Goal: Navigation & Orientation: Find specific page/section

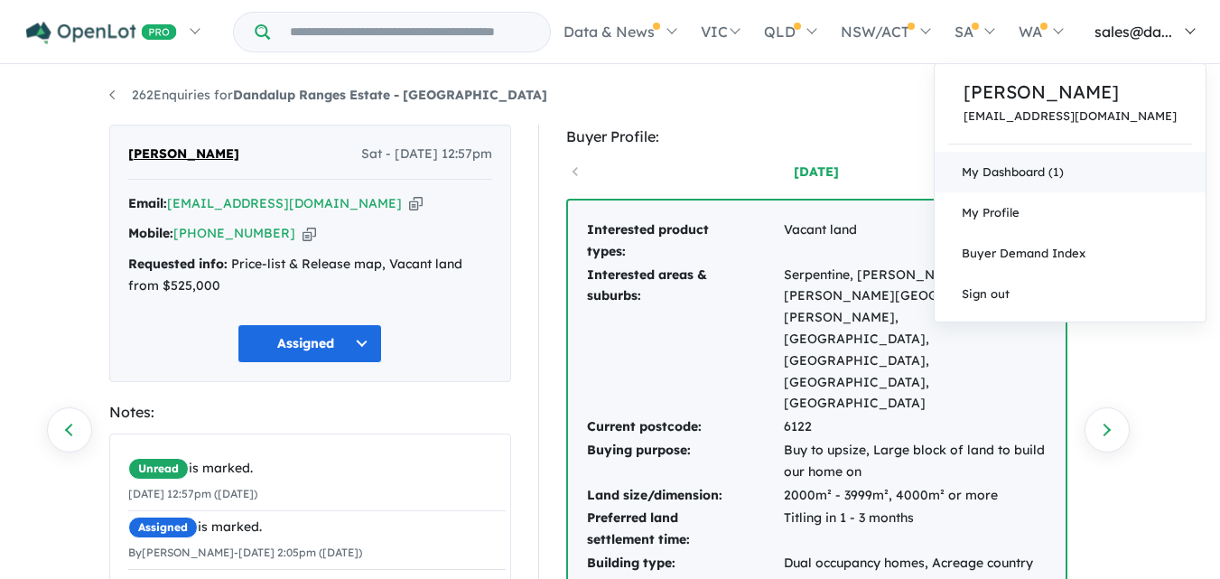
click at [1047, 171] on link "My Dashboard (1)" at bounding box center [1070, 172] width 271 height 41
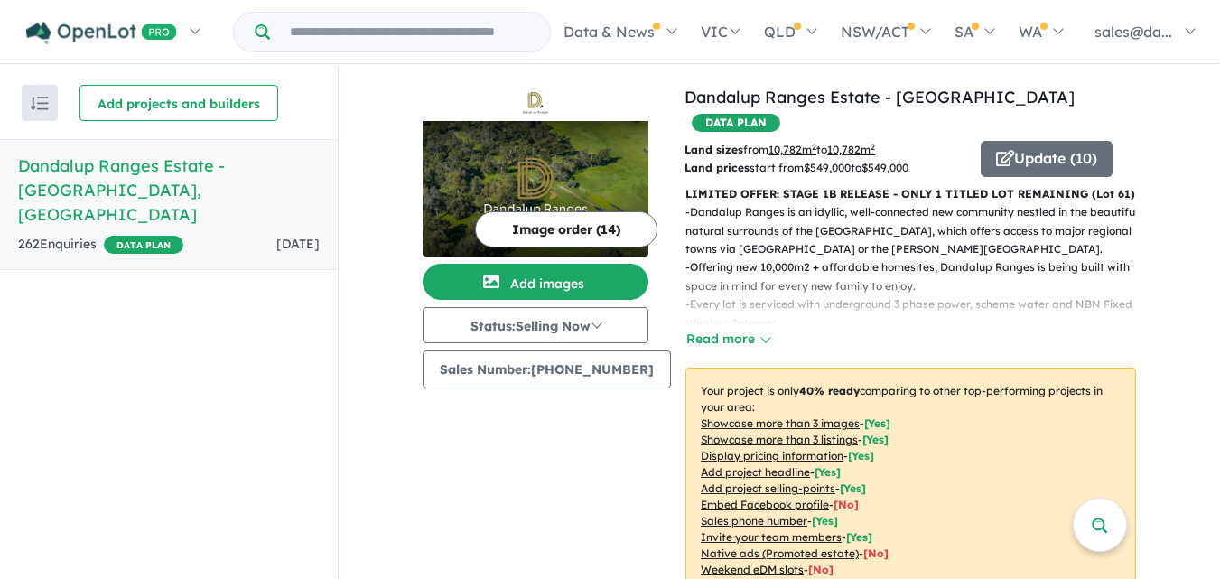
scroll to position [3, 0]
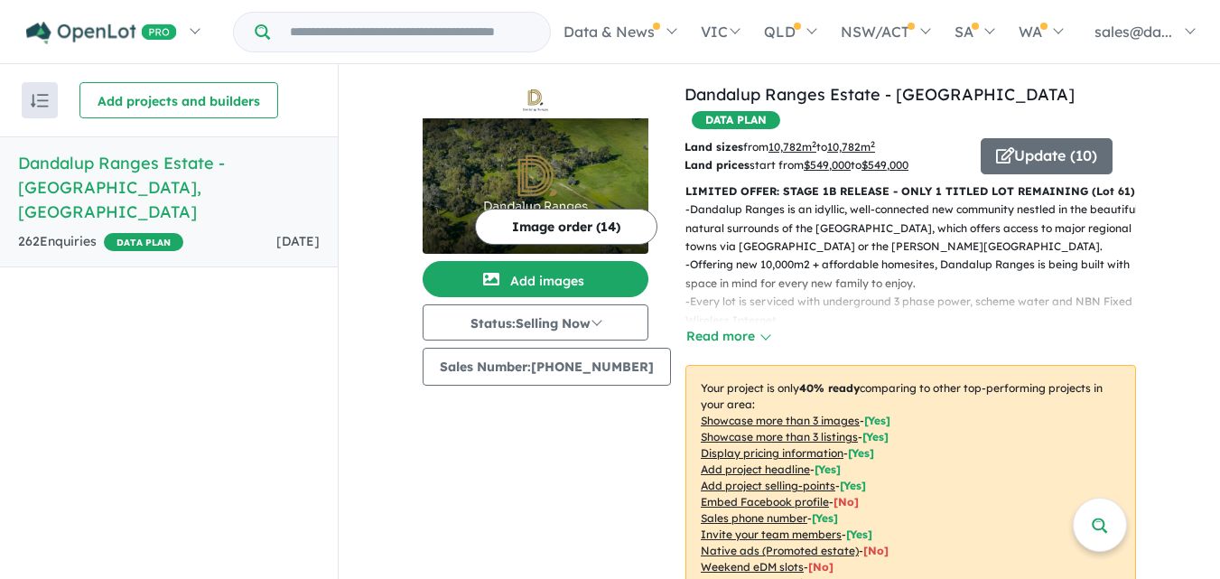
drag, startPoint x: 1225, startPoint y: 97, endPoint x: 1233, endPoint y: 235, distance: 138.4
click at [1220, 235] on html "Skip to main content Homepage My Dashboard (1) Buyer Demand Index Suburb/Counci…" at bounding box center [610, 286] width 1220 height 579
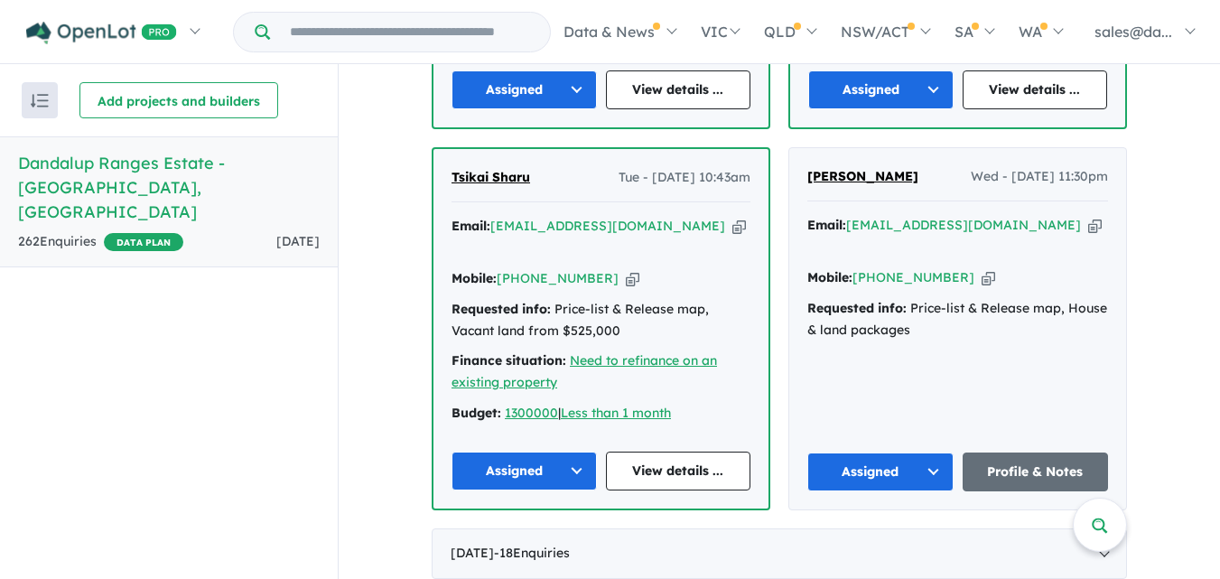
scroll to position [1828, 0]
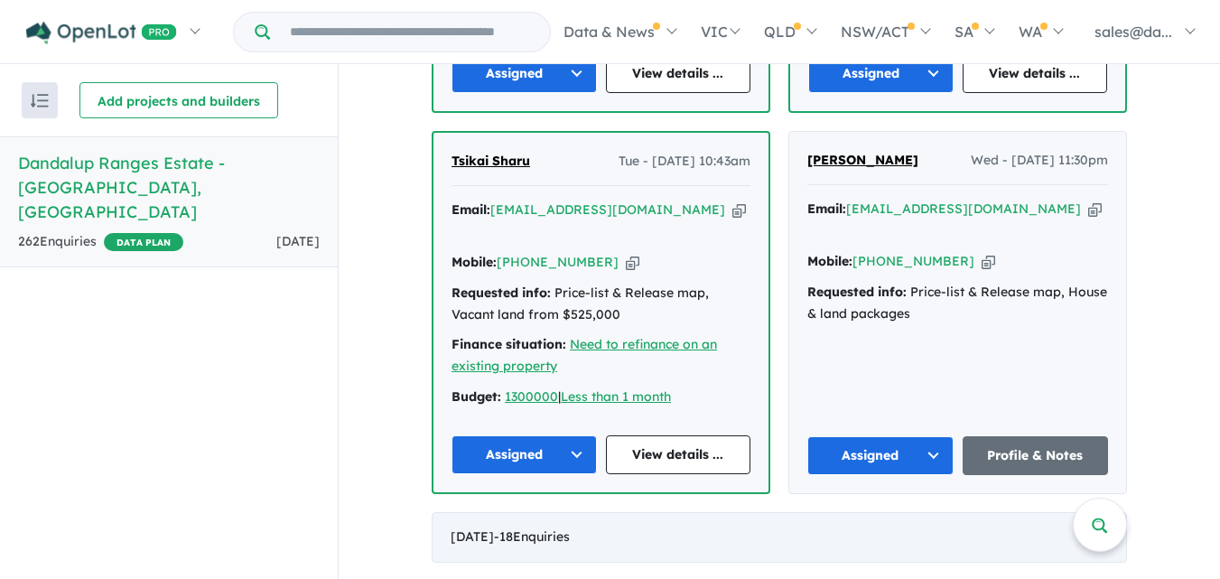
click at [1092, 512] on div "[DATE] - 18 Enquir ies ( 0 unread)" at bounding box center [779, 537] width 695 height 51
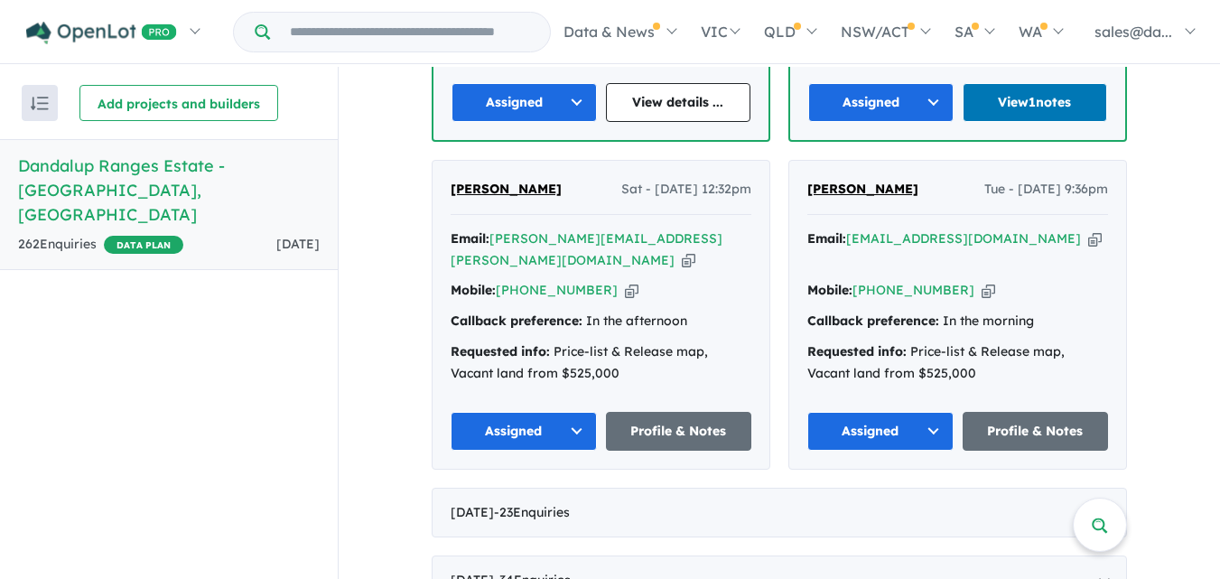
scroll to position [3880, 0]
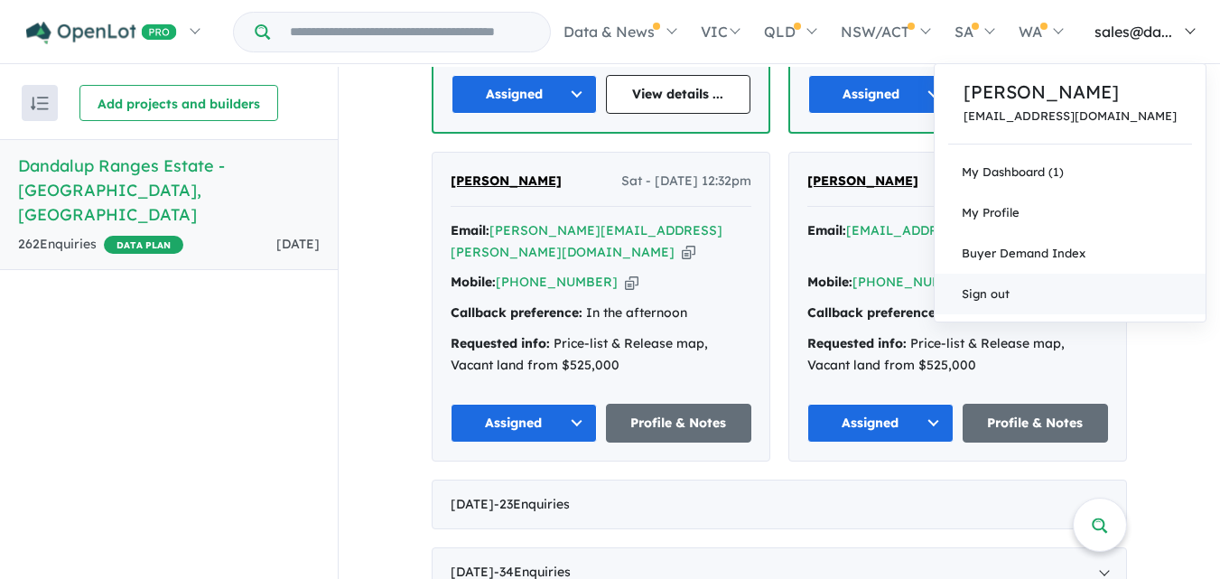
click at [1030, 300] on link "Sign out" at bounding box center [1070, 294] width 271 height 41
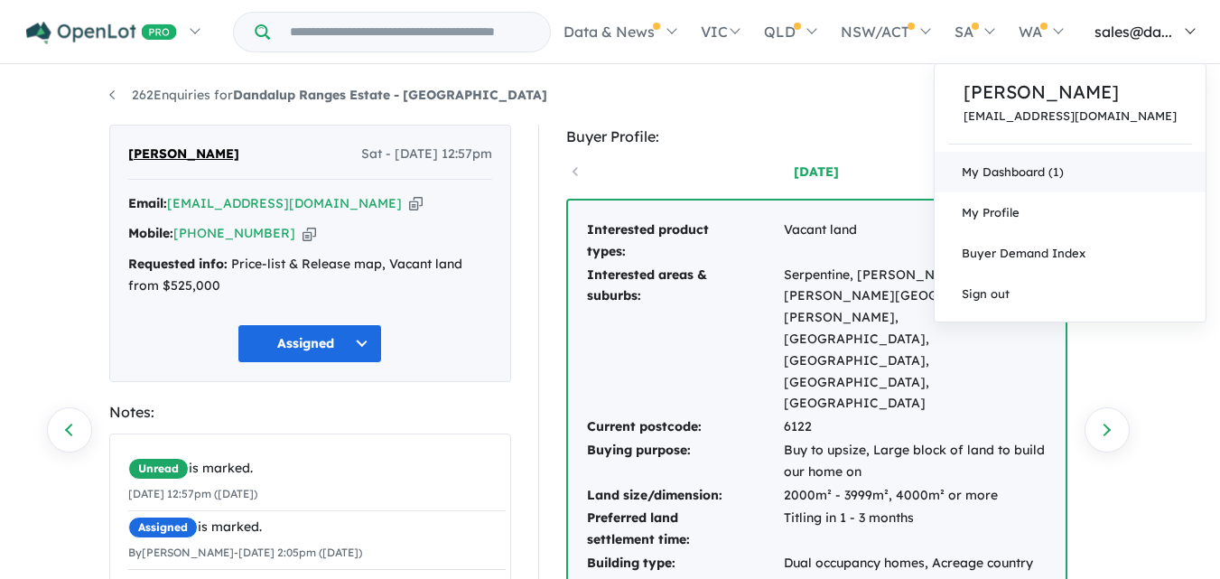
click at [1067, 168] on link "My Dashboard (1)" at bounding box center [1070, 172] width 271 height 41
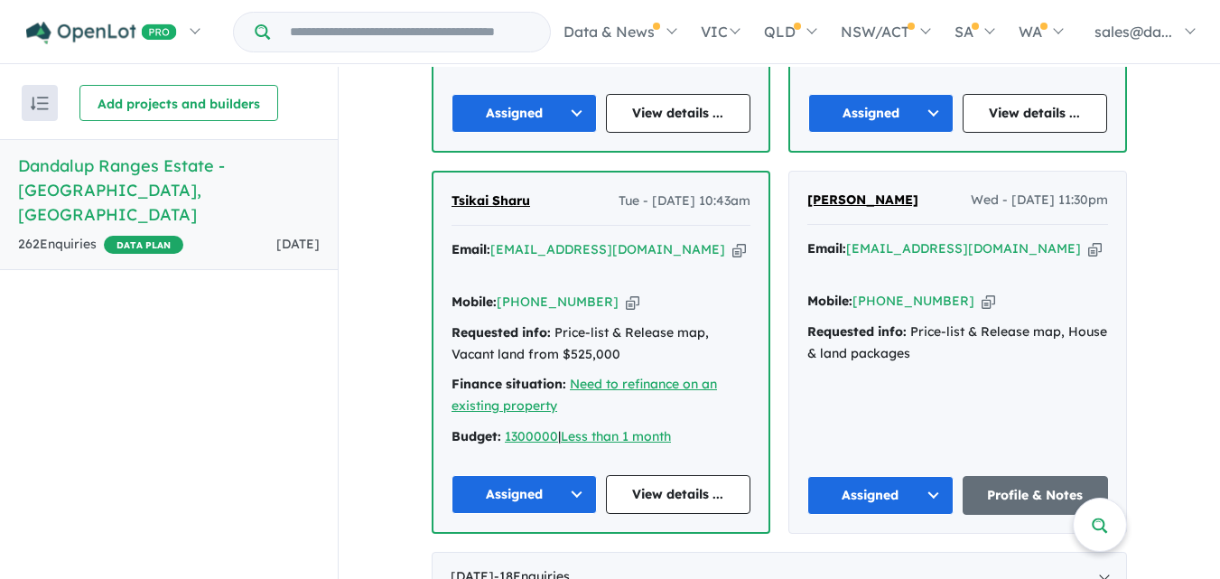
scroll to position [1886, 0]
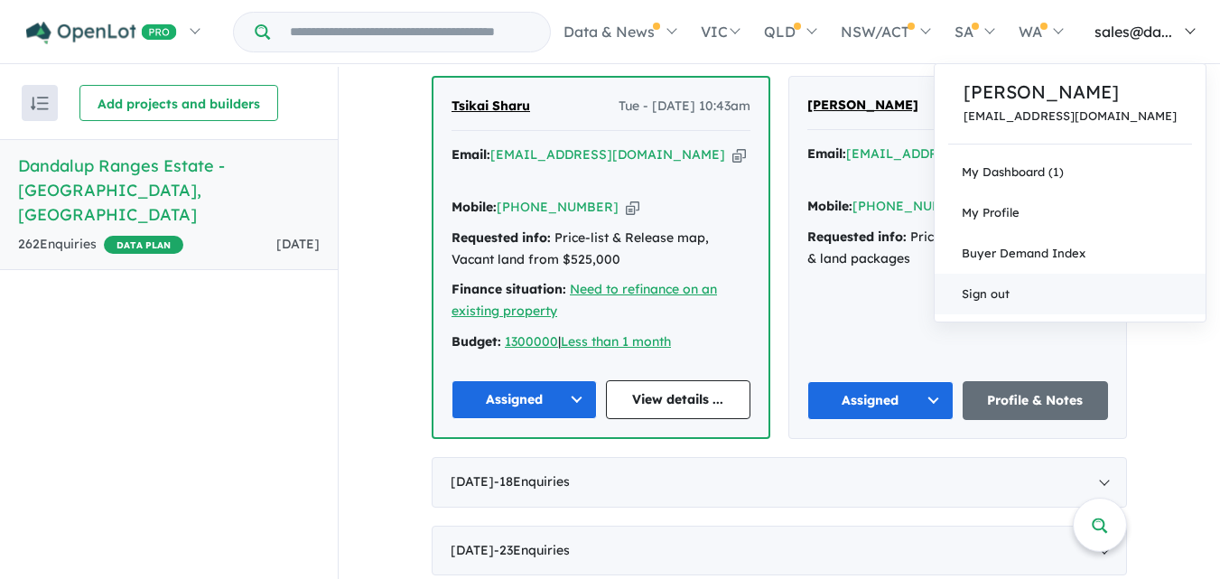
click at [1073, 291] on link "Sign out" at bounding box center [1070, 294] width 271 height 41
